Goal: Find specific page/section: Find specific page/section

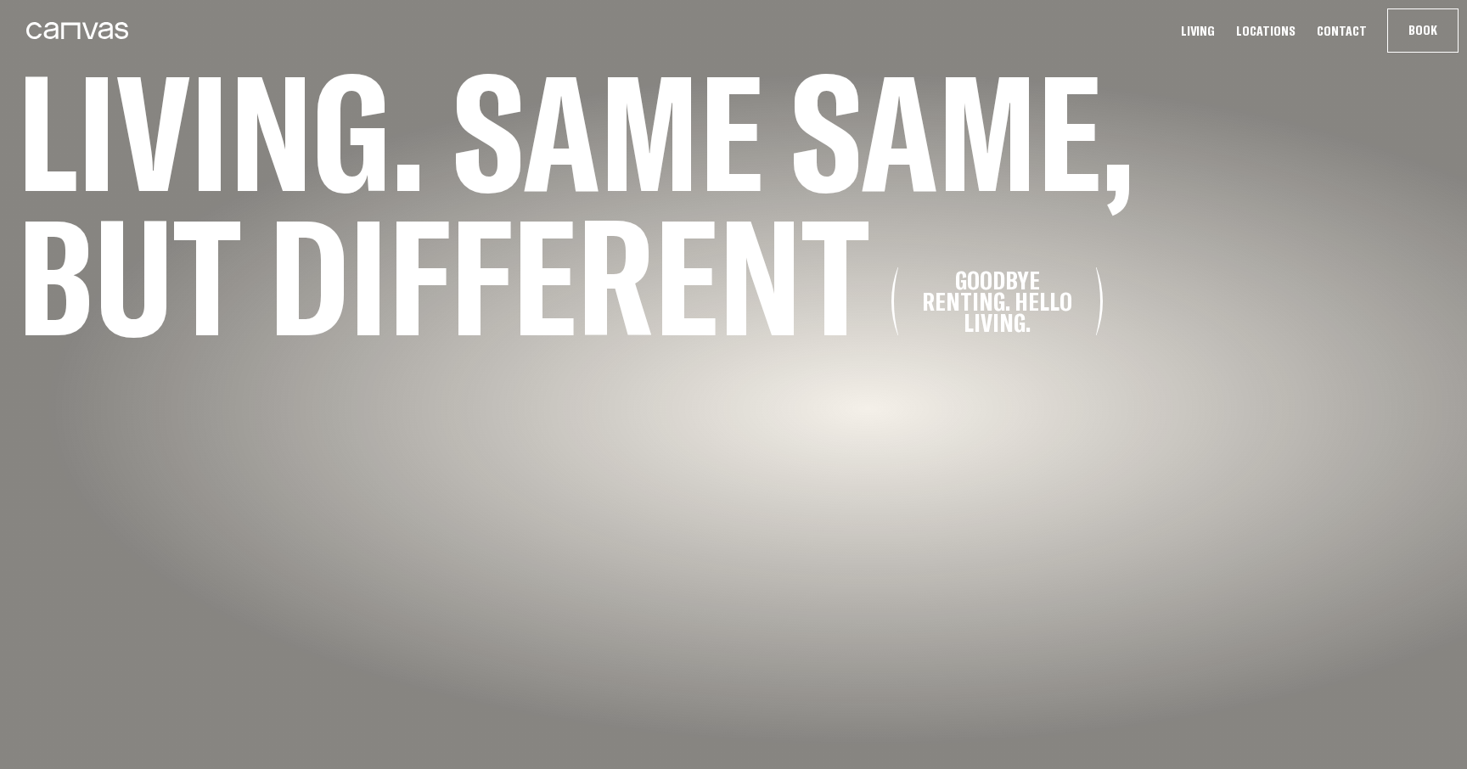
click at [1290, 32] on link "Locations" at bounding box center [1266, 31] width 70 height 18
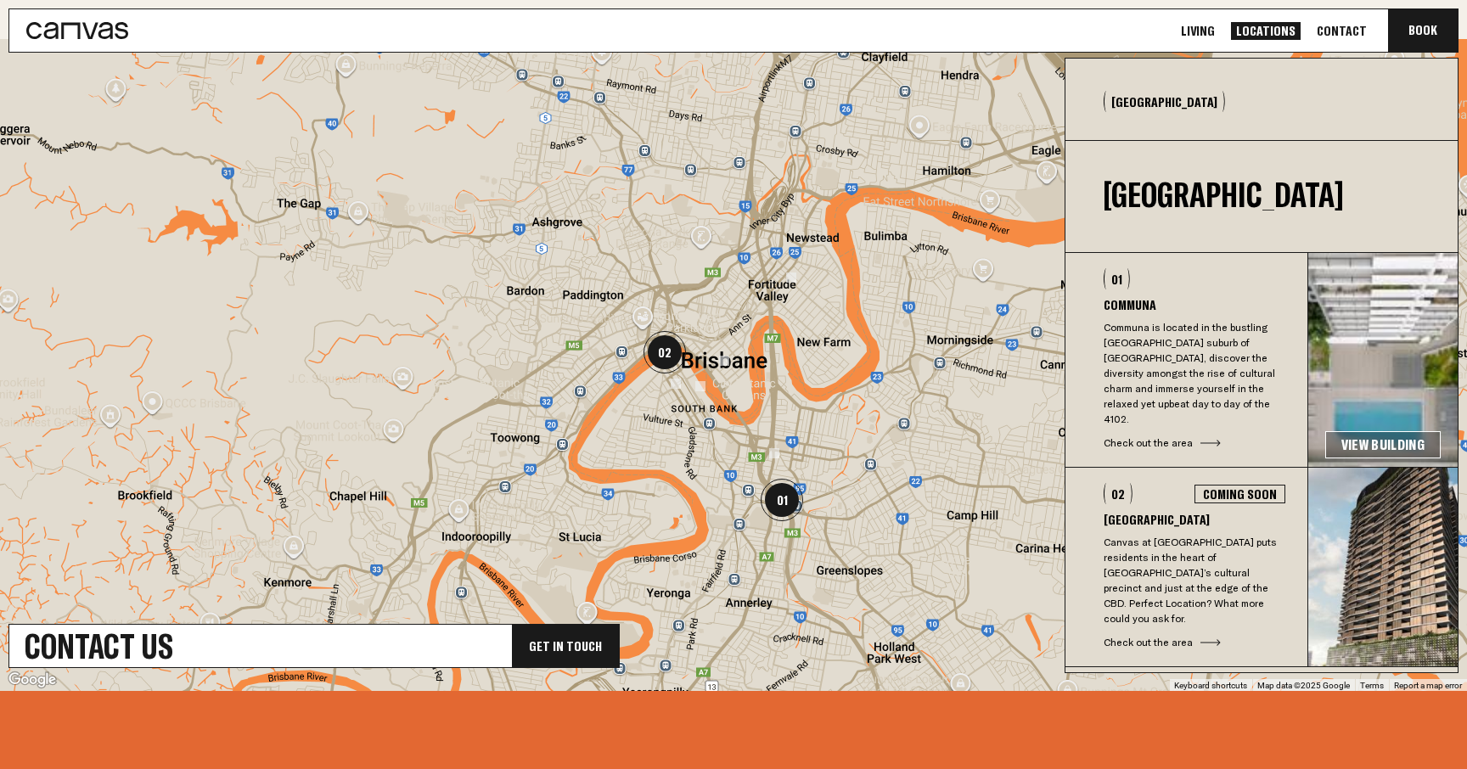
scroll to position [689, 0]
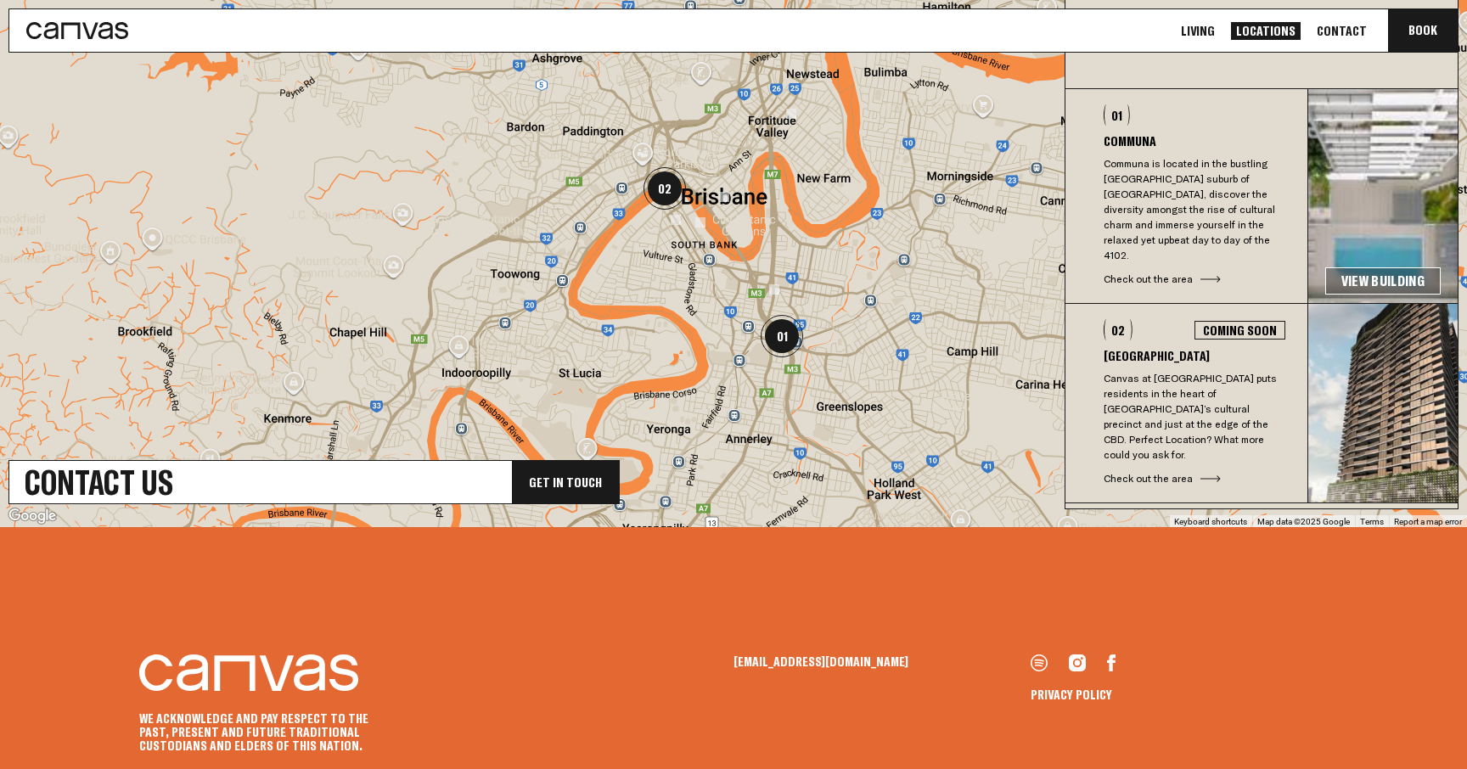
click at [1145, 385] on p "Canvas at [GEOGRAPHIC_DATA] puts residents in the heart of [GEOGRAPHIC_DATA]’s …" at bounding box center [1195, 417] width 182 height 92
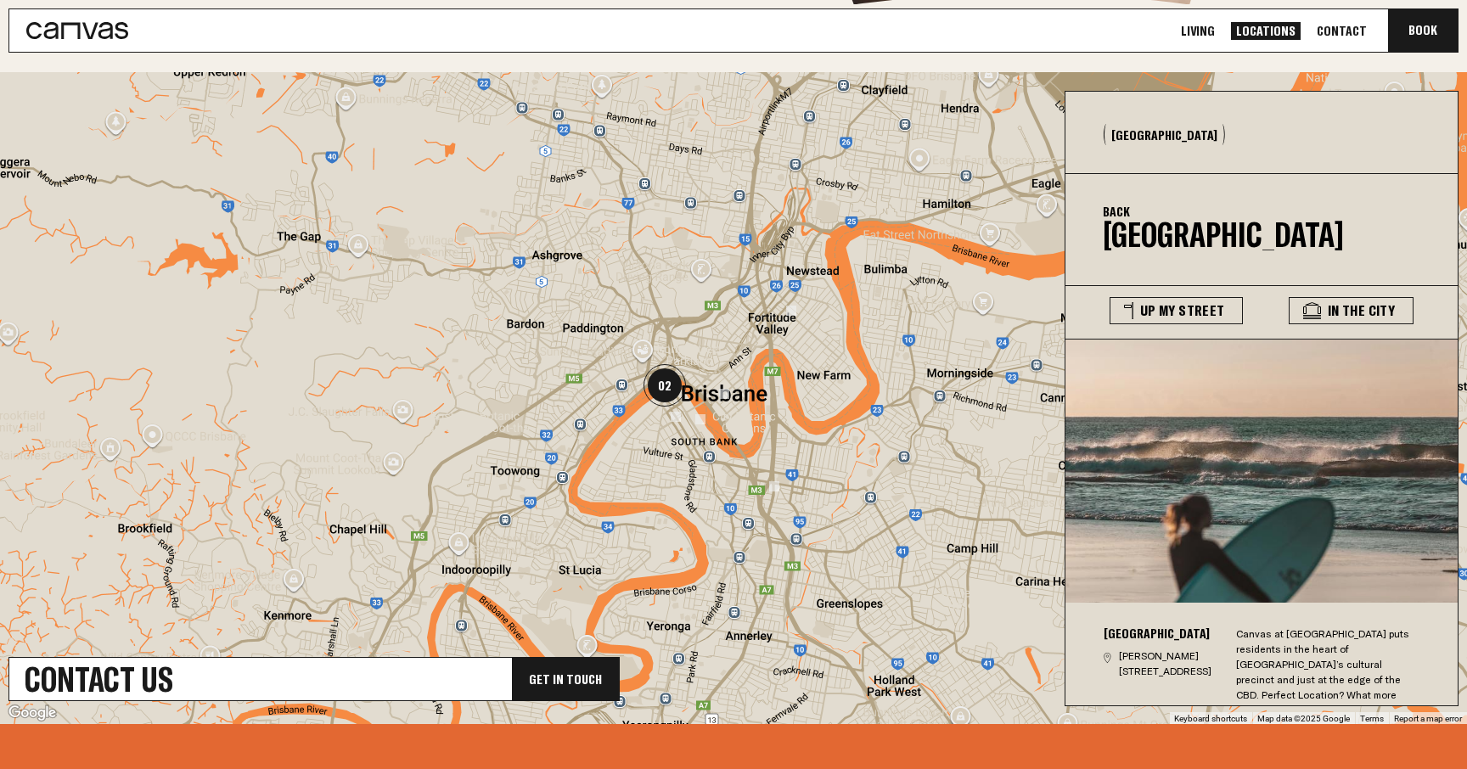
scroll to position [481, 0]
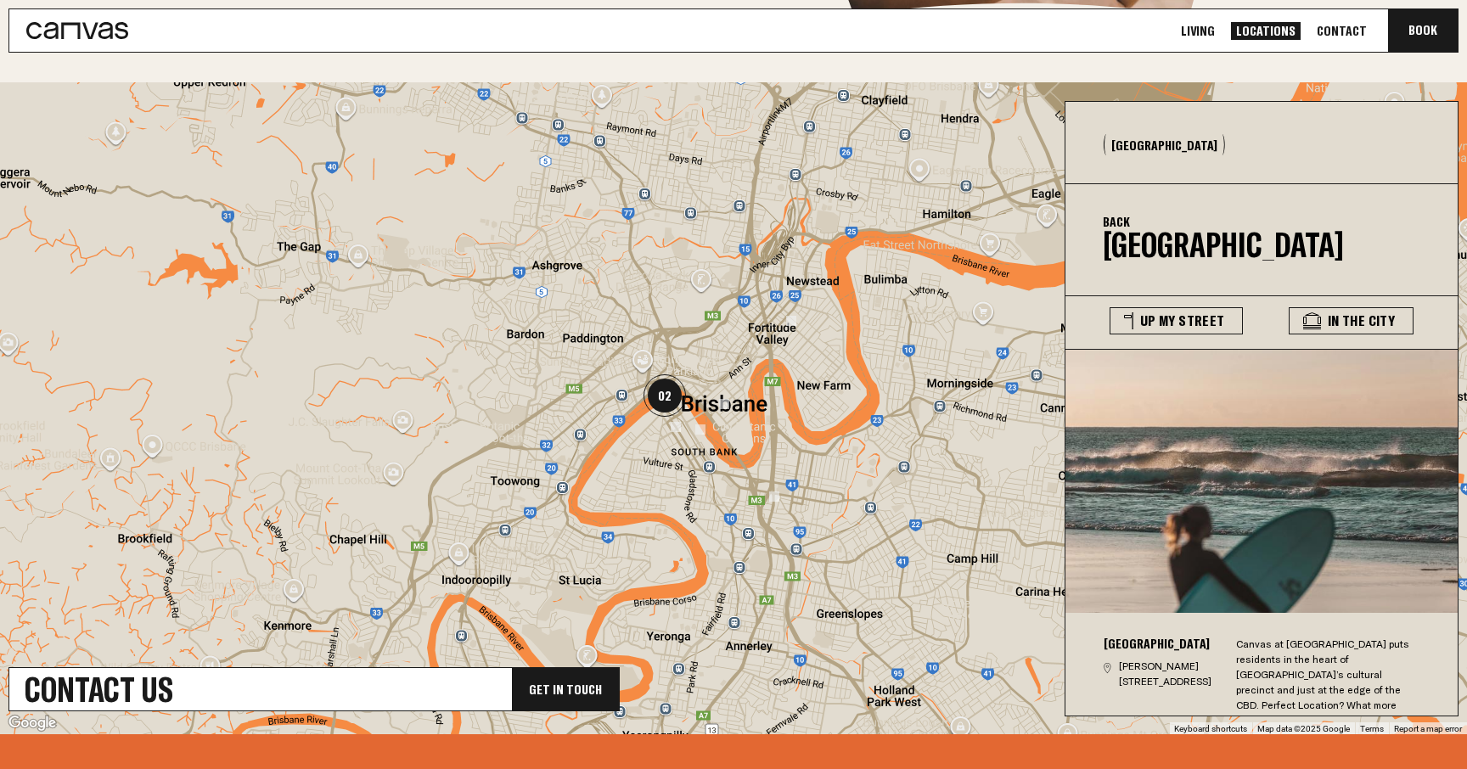
click at [1052, 263] on div at bounding box center [733, 408] width 1467 height 652
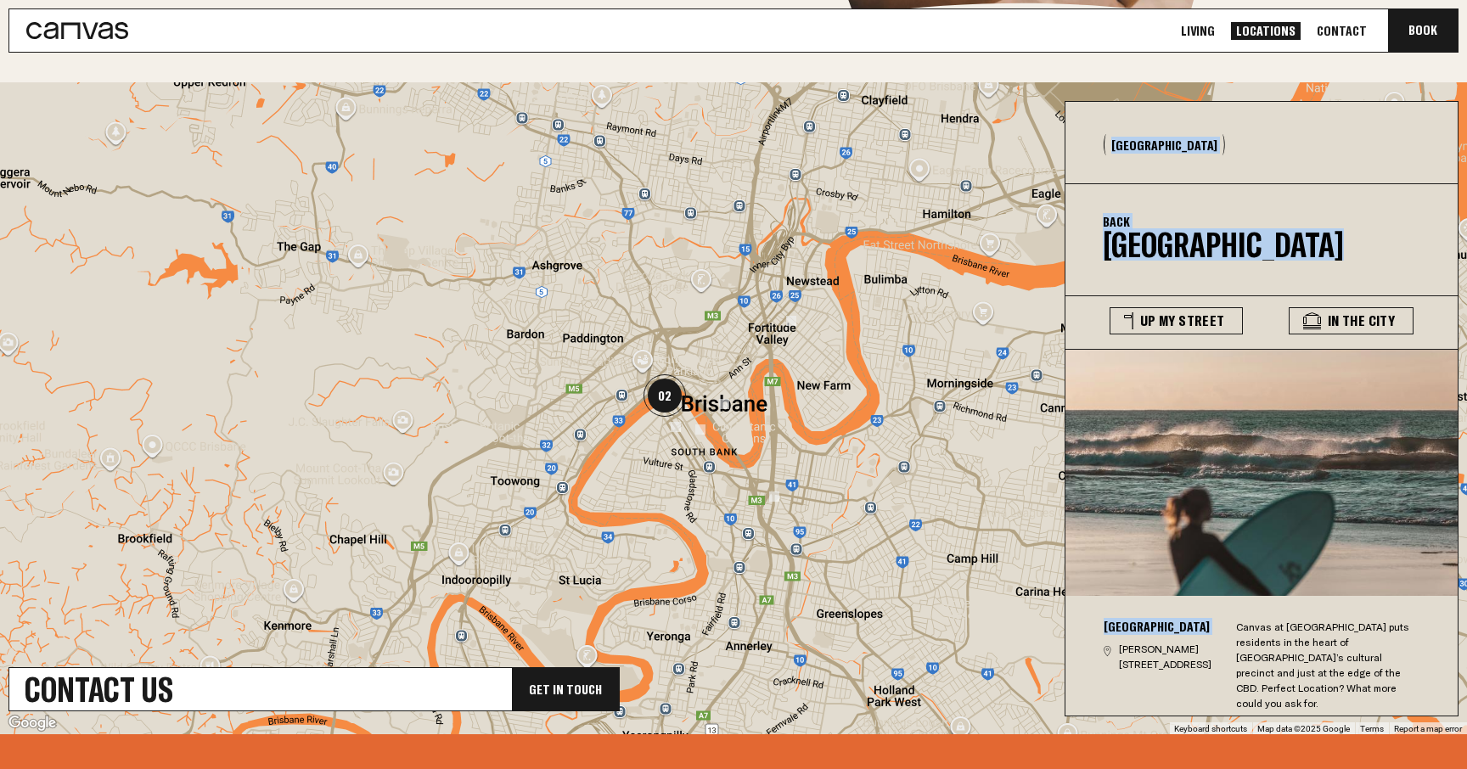
drag, startPoint x: 1108, startPoint y: 650, endPoint x: 648, endPoint y: 444, distance: 504.0
click at [648, 444] on section "← Move left → Move right ↑ Move up ↓ Move down + Zoom in - Zoom out Home Jump l…" at bounding box center [733, 408] width 1467 height 652
